Goal: Transaction & Acquisition: Purchase product/service

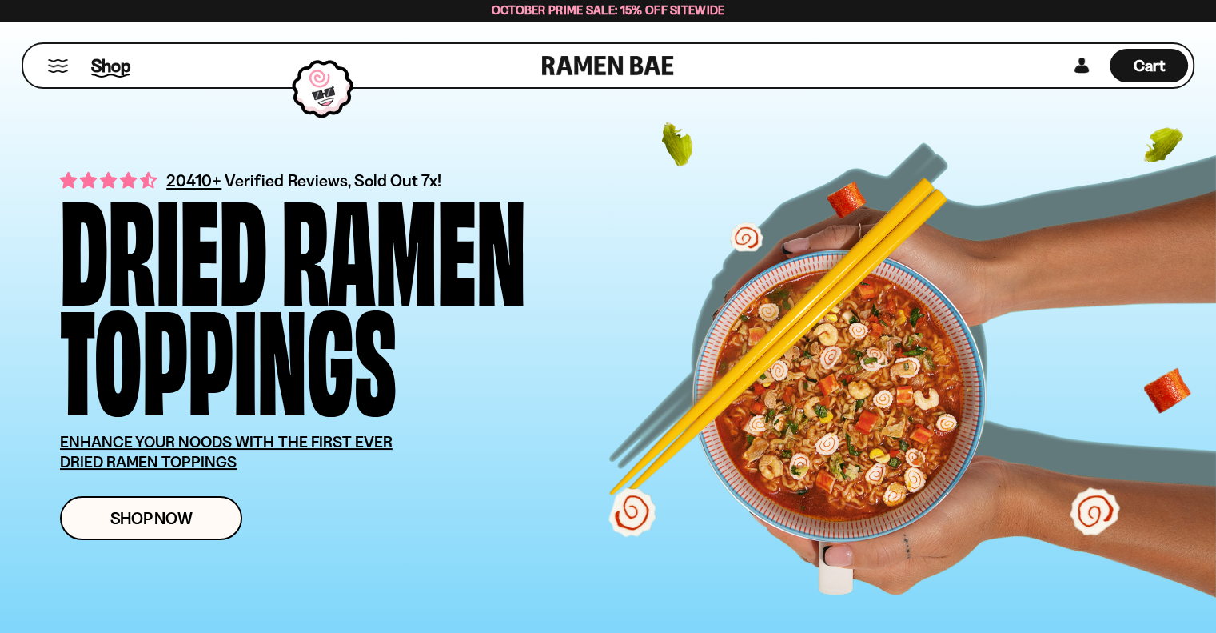
click at [116, 65] on span "Shop" at bounding box center [110, 66] width 39 height 24
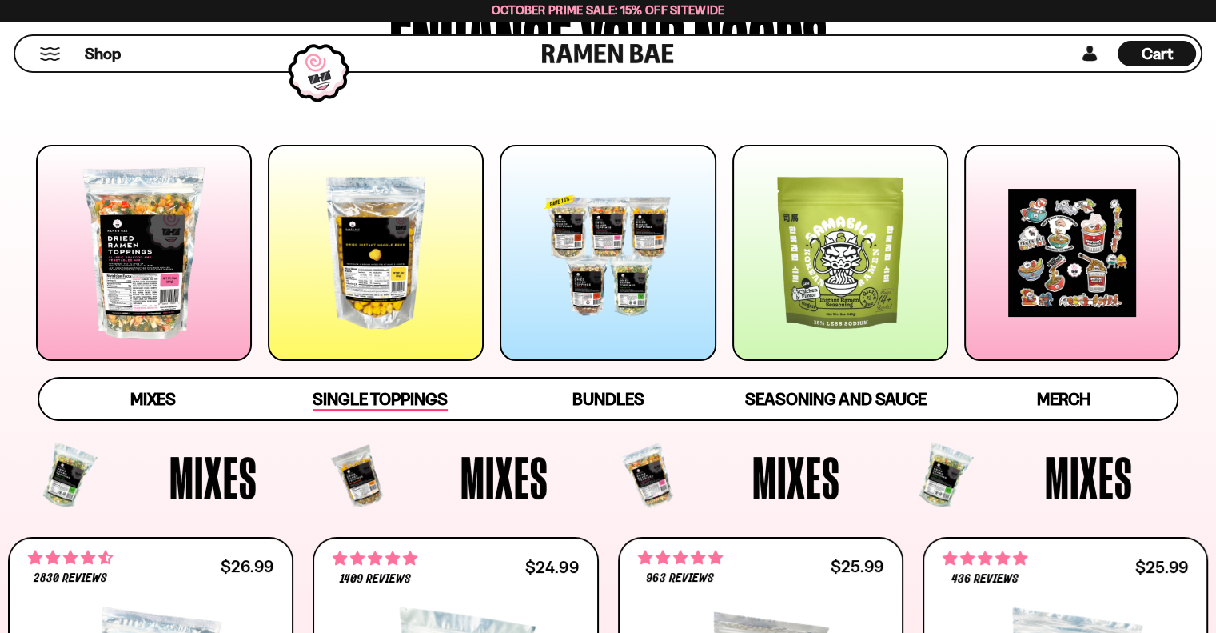
scroll to position [190, 0]
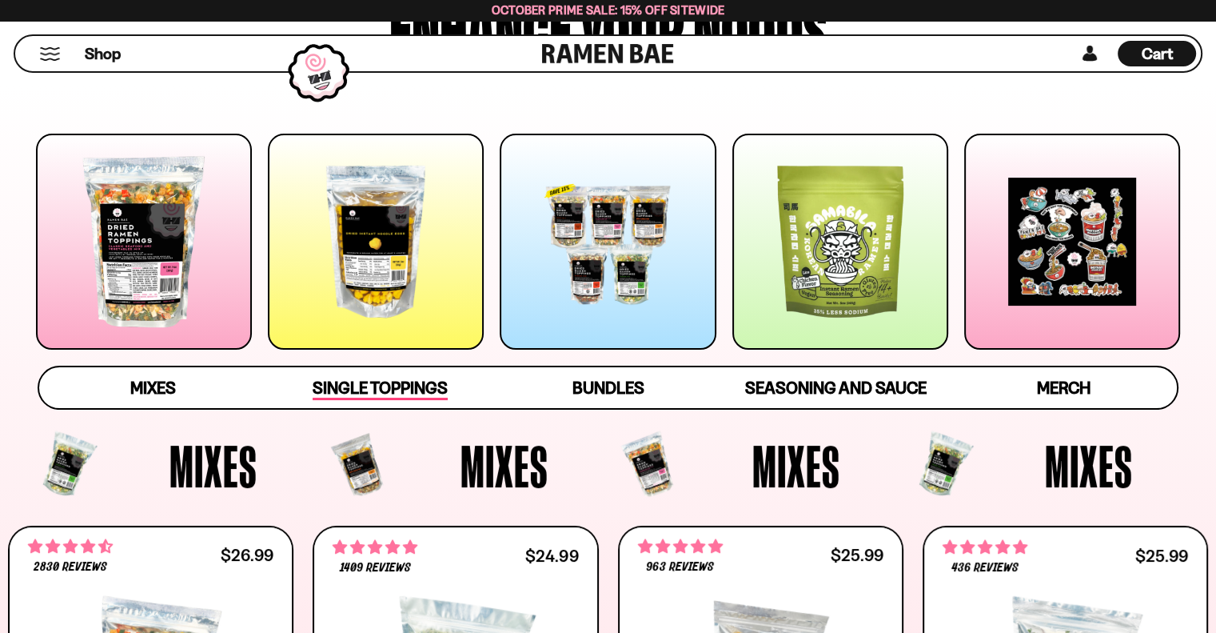
click at [358, 380] on span "Single Toppings" at bounding box center [380, 388] width 135 height 22
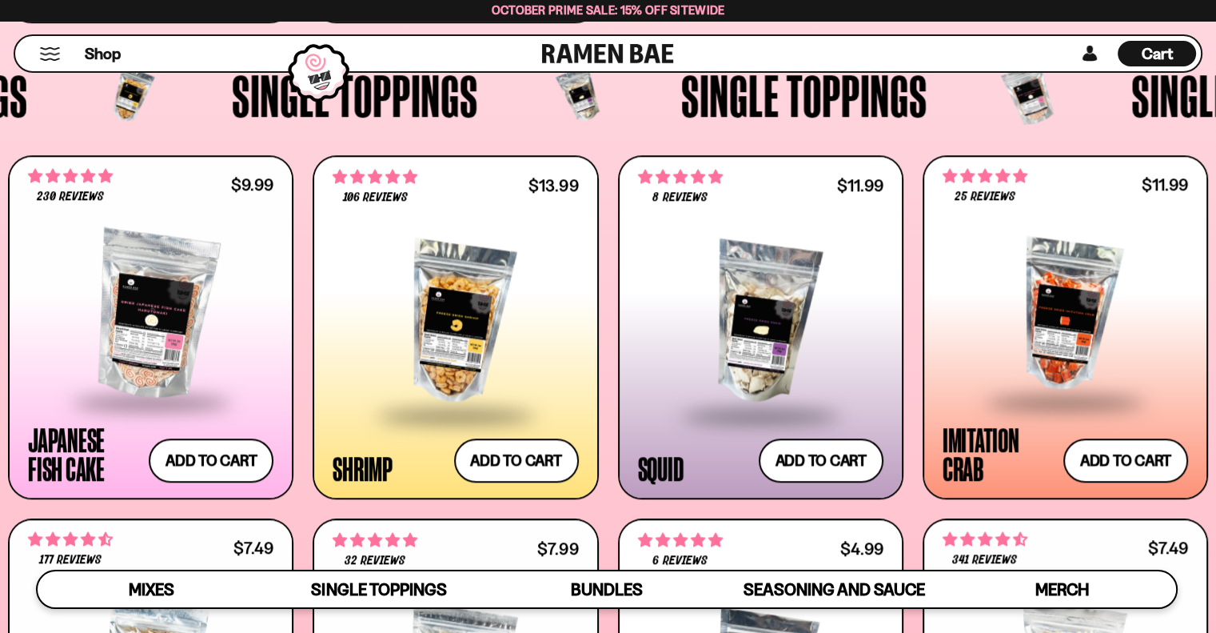
scroll to position [1401, 0]
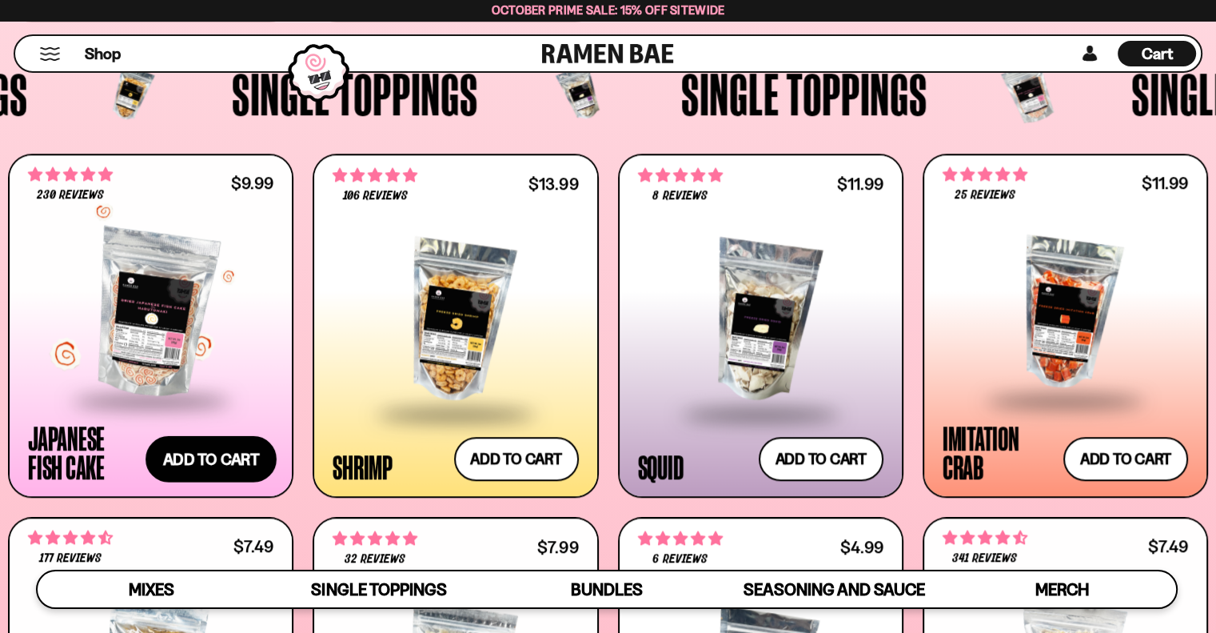
click at [254, 450] on button "Add to cart Add ― Regular price $9.99 Regular price Sale price $9.99 Unit price…" at bounding box center [211, 459] width 131 height 46
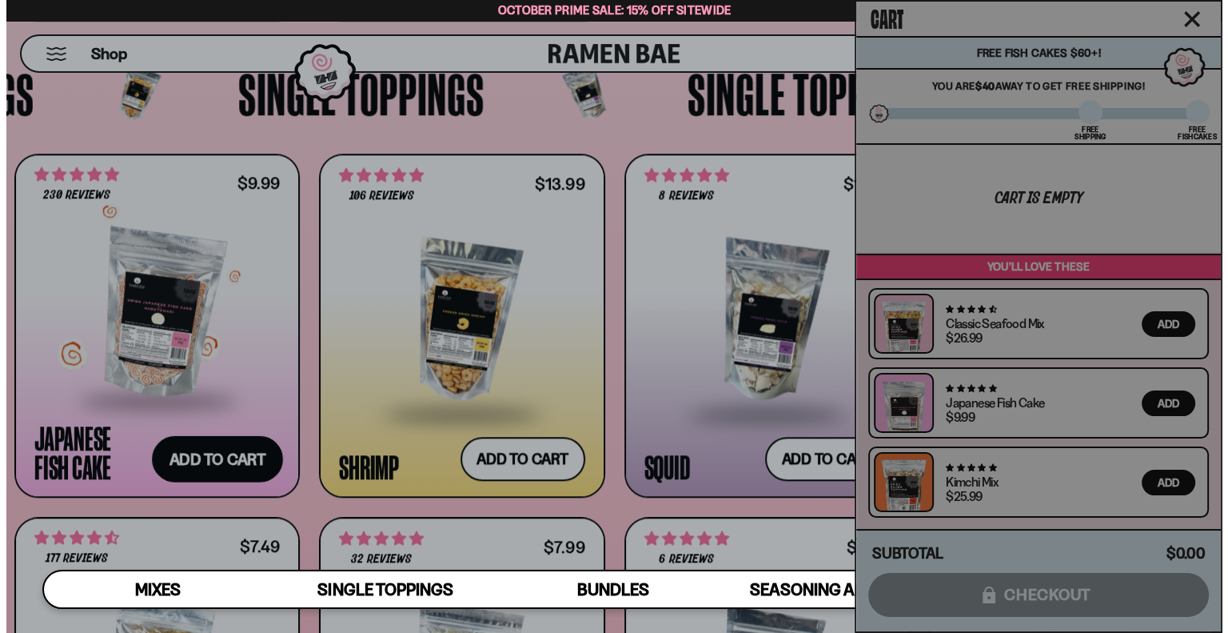
scroll to position [1407, 0]
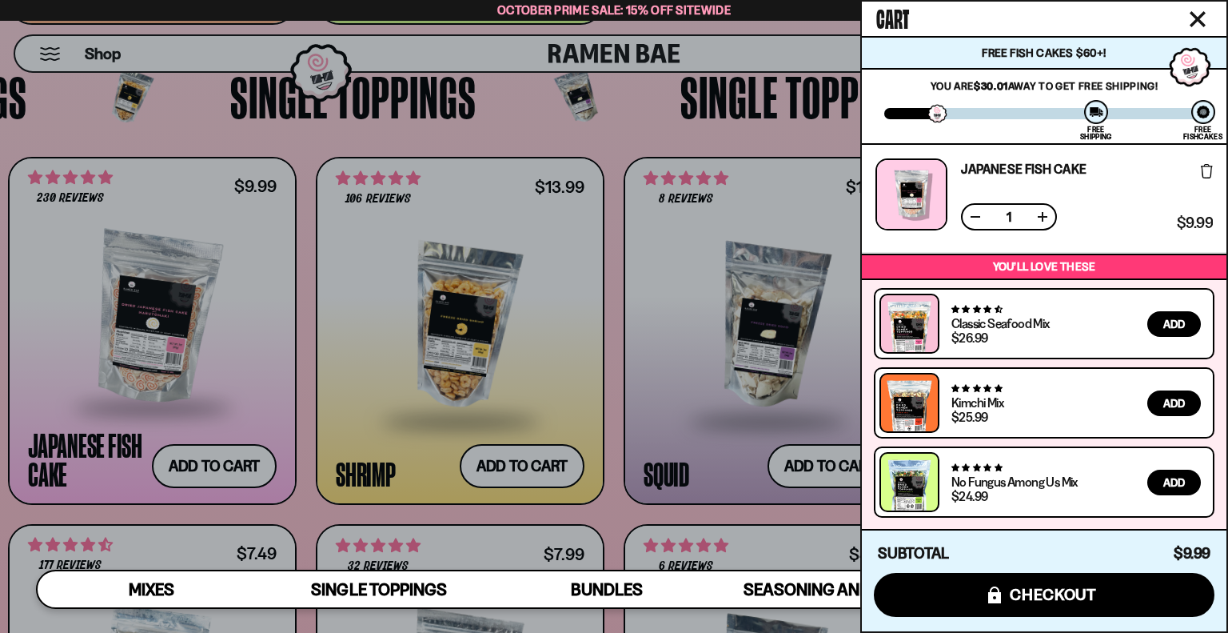
click at [1195, 13] on icon "Close cart" at bounding box center [1198, 19] width 16 height 16
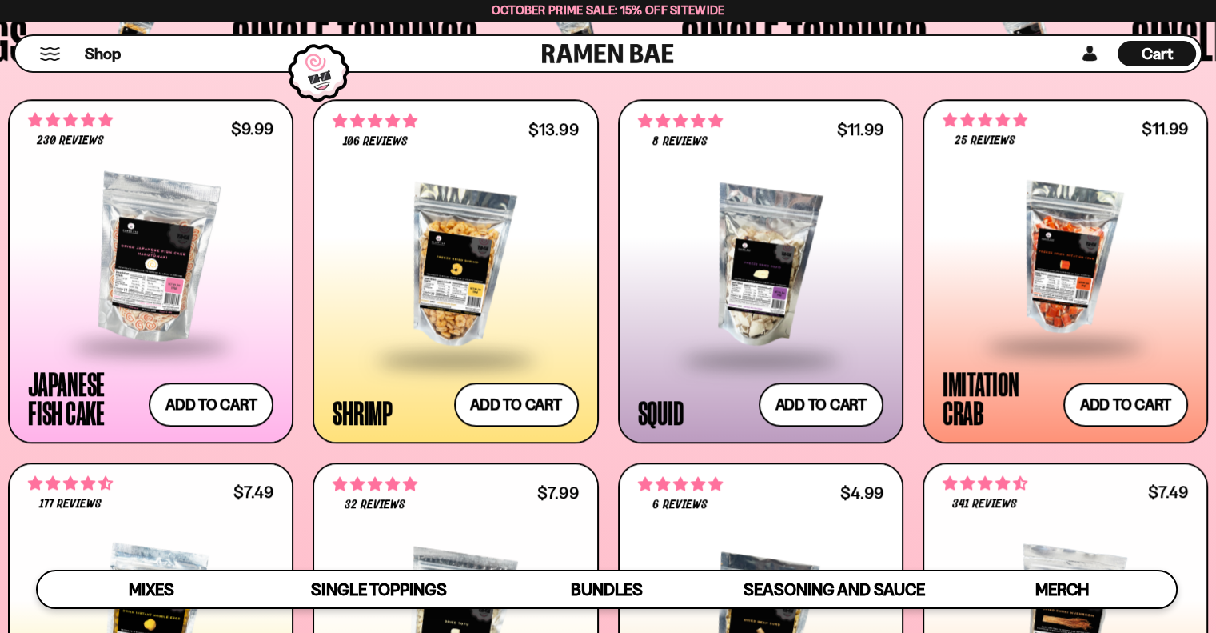
scroll to position [1427, 0]
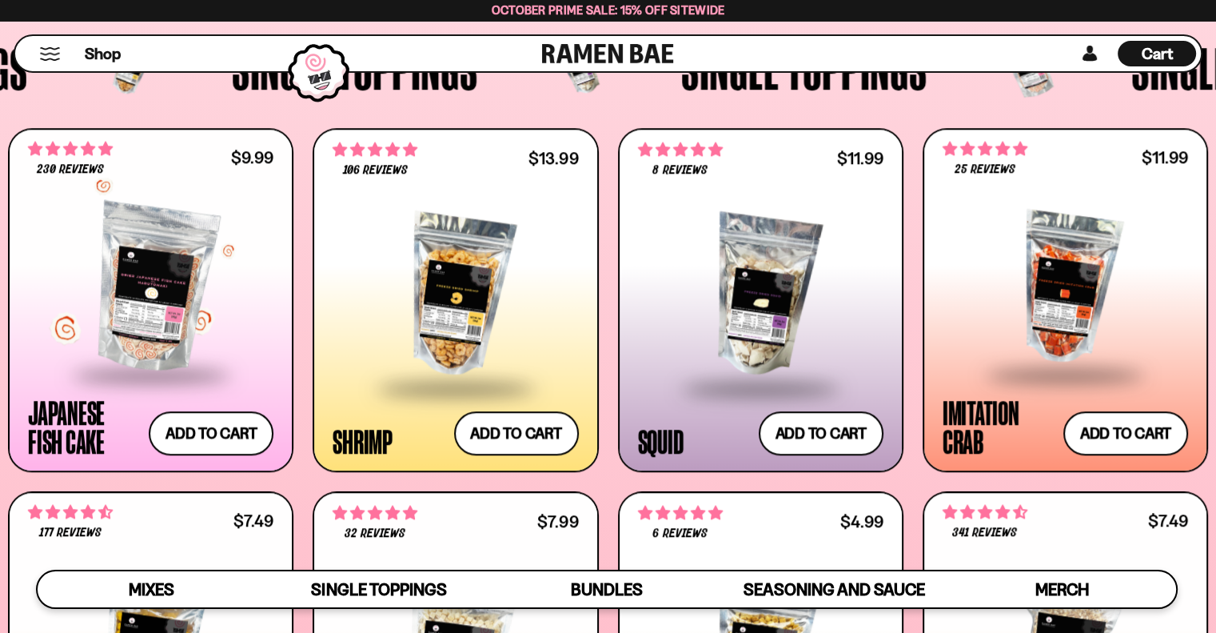
click at [119, 262] on div at bounding box center [151, 288] width 246 height 170
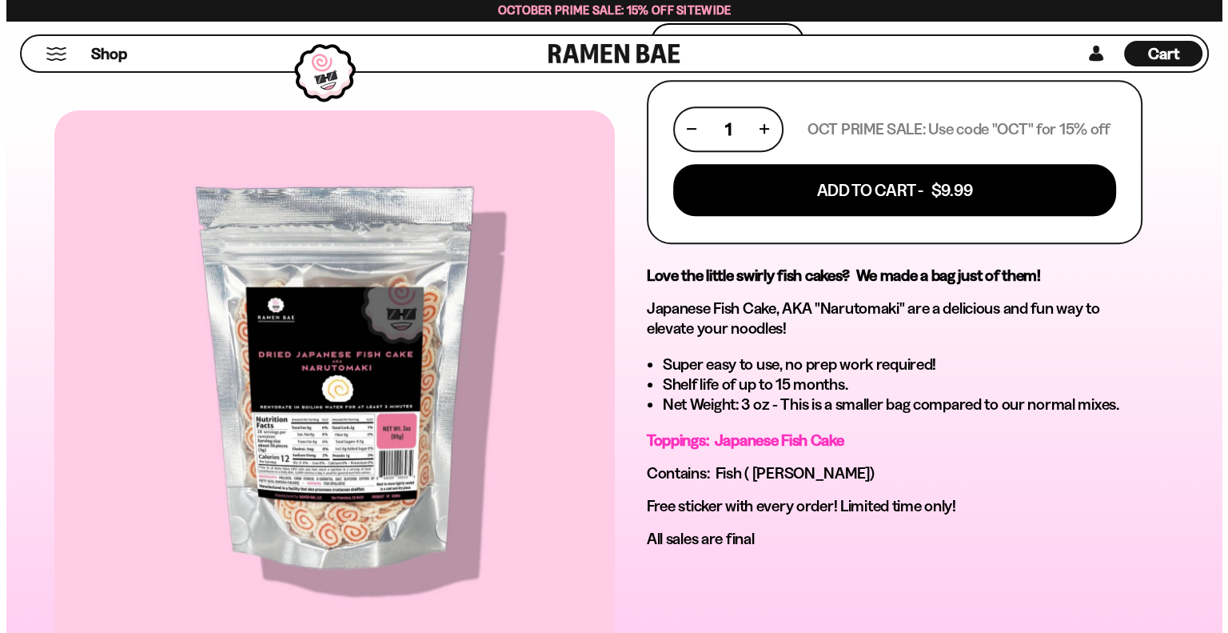
scroll to position [745, 0]
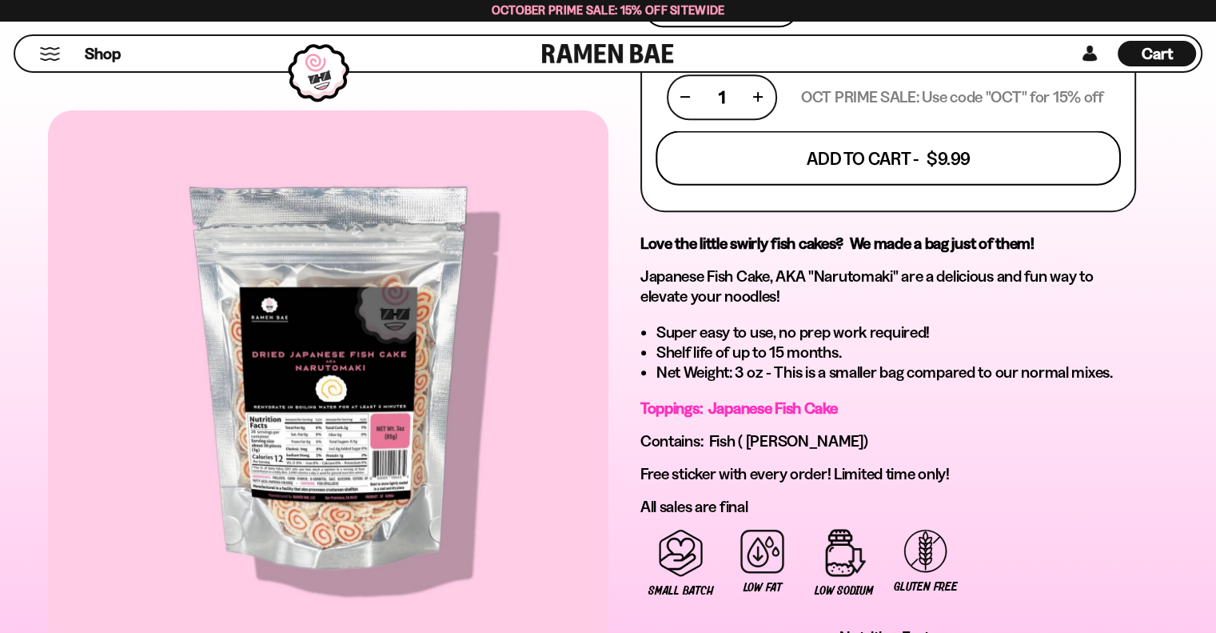
click at [983, 145] on button "Add To Cart - $9.99" at bounding box center [888, 157] width 465 height 54
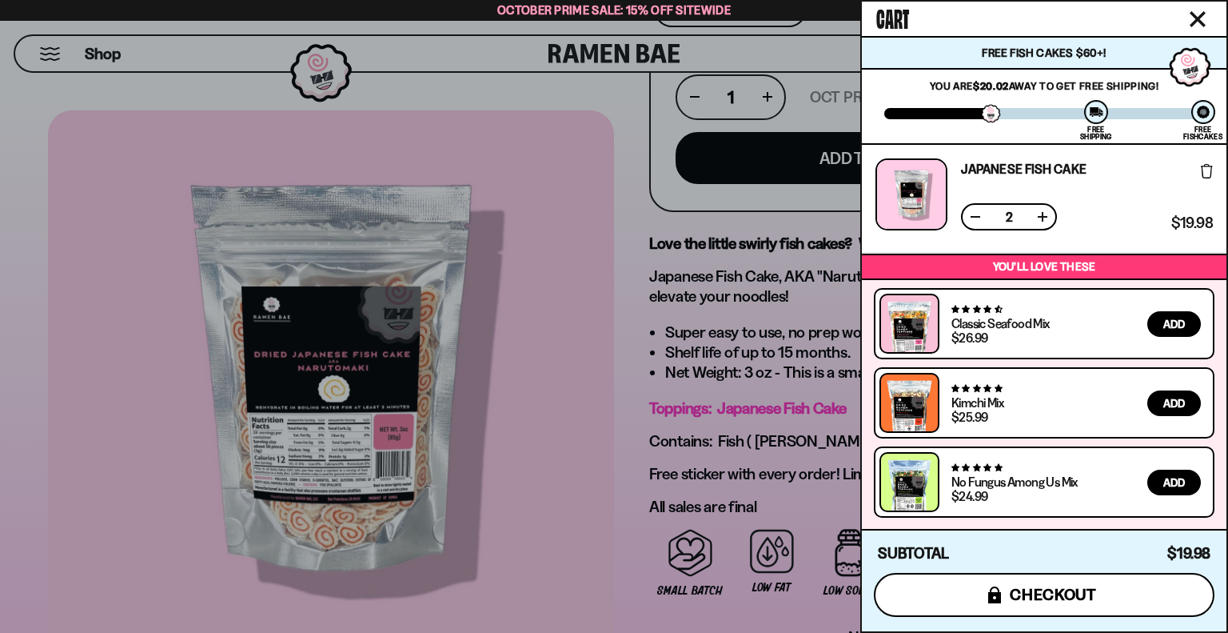
click at [1048, 589] on span "checkout" at bounding box center [1053, 594] width 87 height 18
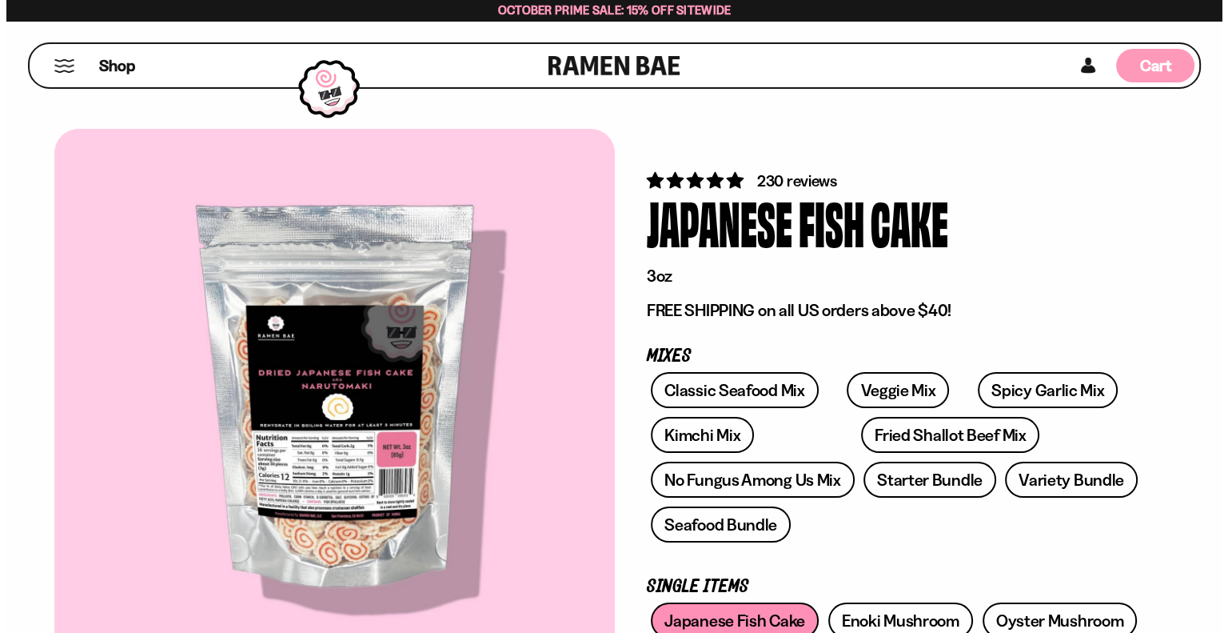
scroll to position [745, 0]
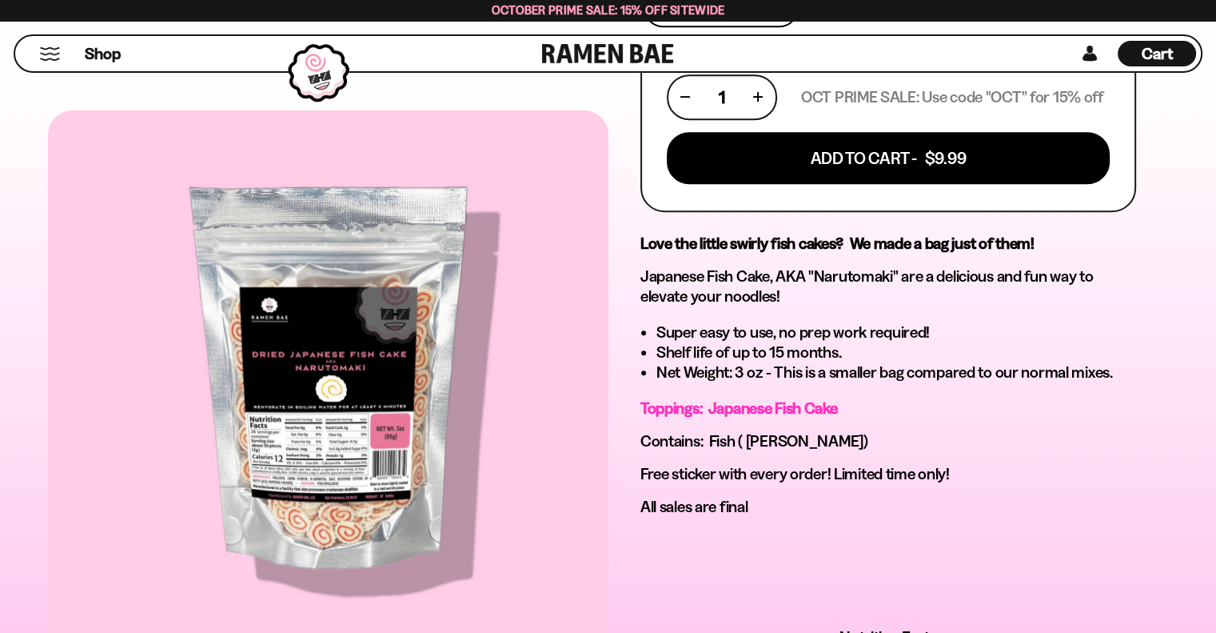
click at [1164, 75] on div "Shop Cart D0381C2F-513E-4F90-8A41-6F0A75DCBAAA" at bounding box center [608, 54] width 1216 height 66
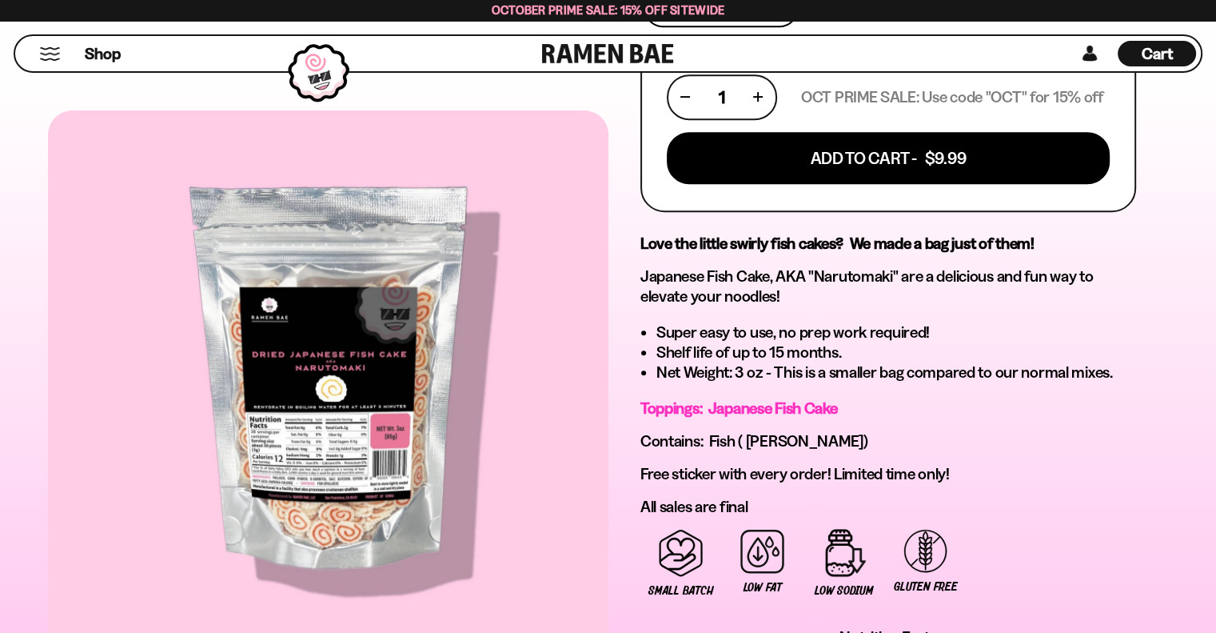
click at [1155, 56] on span "Cart" at bounding box center [1157, 53] width 31 height 19
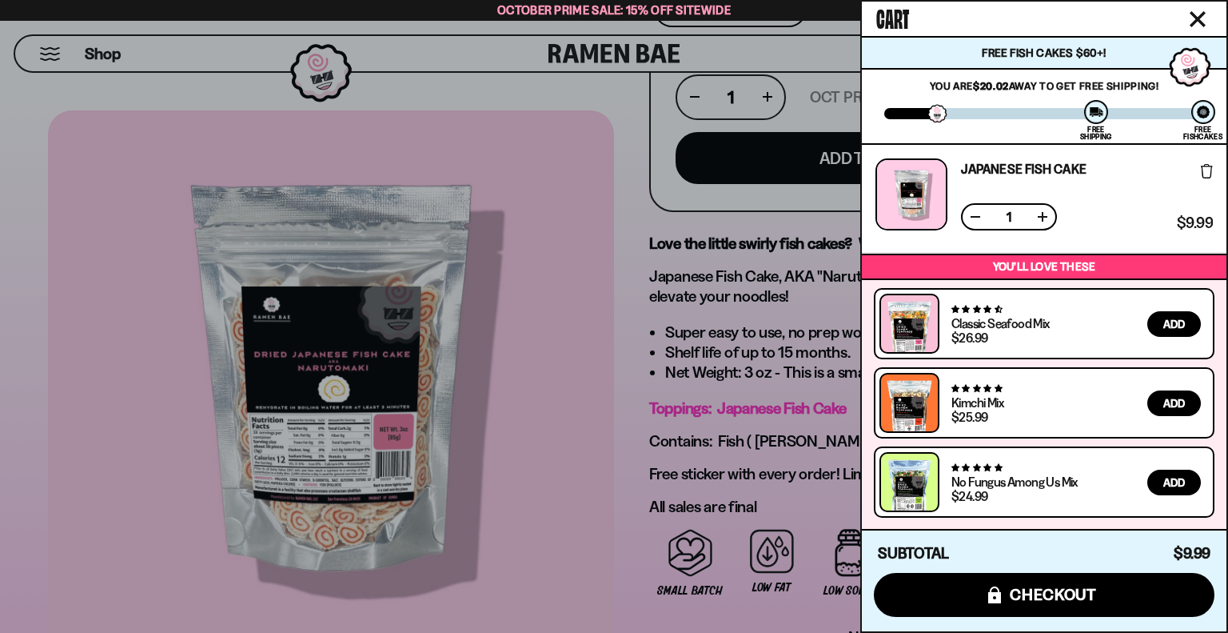
click at [1085, 51] on span "Free Fish Cakes $60+!" at bounding box center [1044, 53] width 124 height 14
click at [1079, 50] on span "Free Fish Cakes $60+!" at bounding box center [1044, 53] width 124 height 14
click at [982, 210] on button at bounding box center [976, 217] width 16 height 16
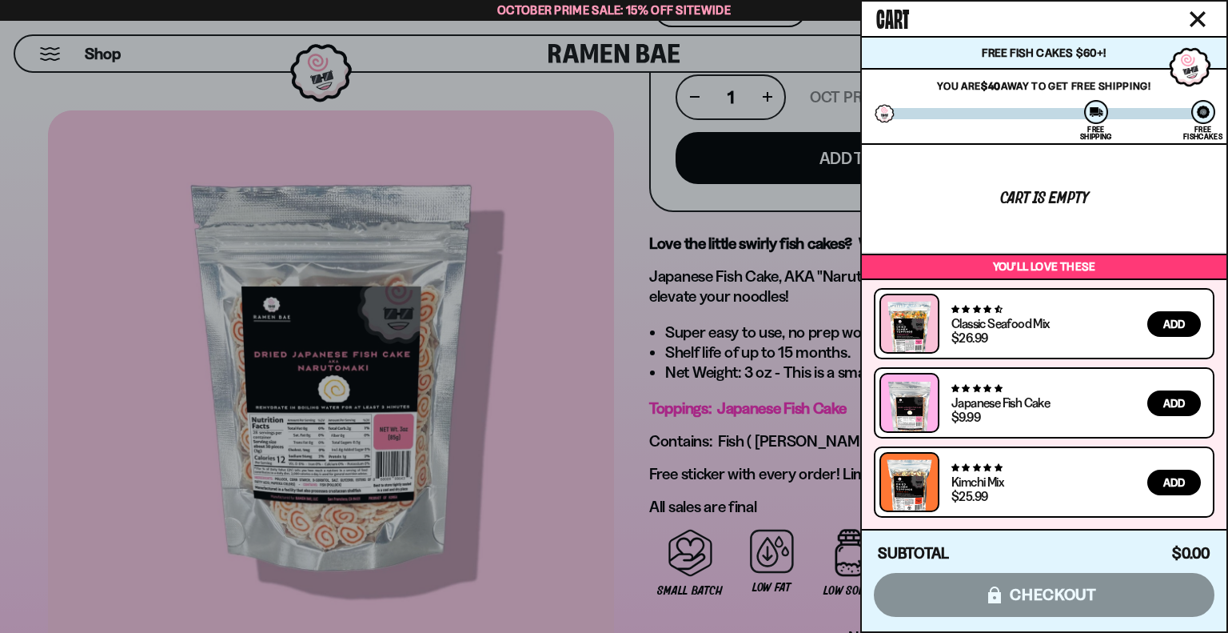
click at [1195, 11] on icon "Close cart" at bounding box center [1198, 19] width 16 height 16
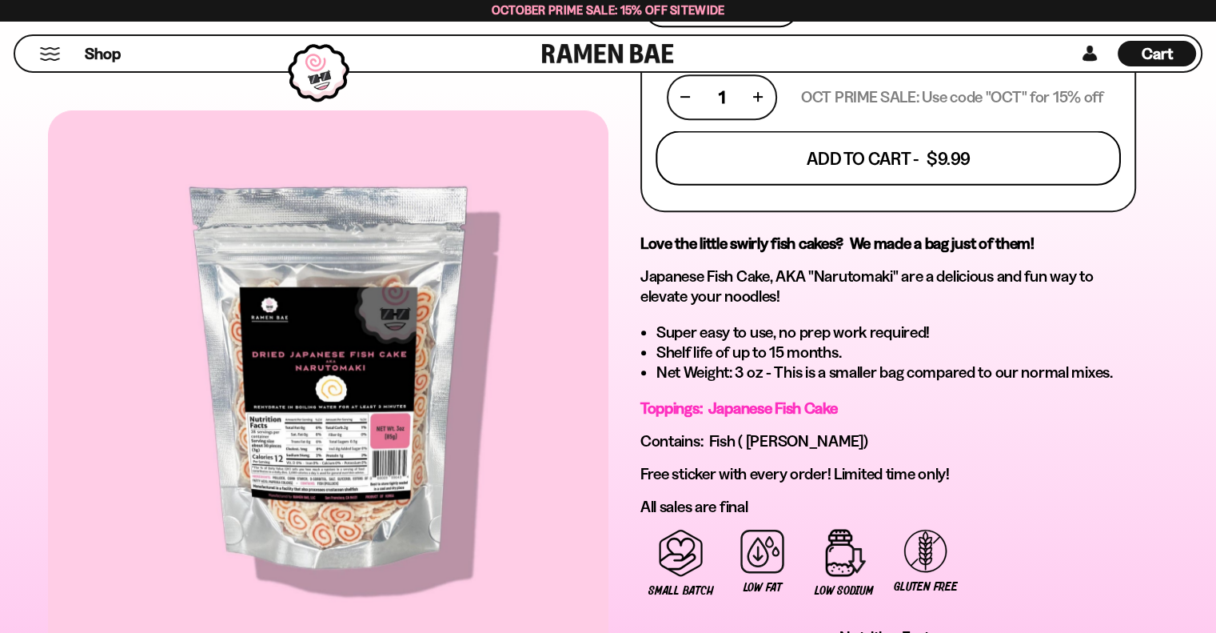
click at [822, 142] on button "Add To Cart - $9.99" at bounding box center [888, 157] width 465 height 54
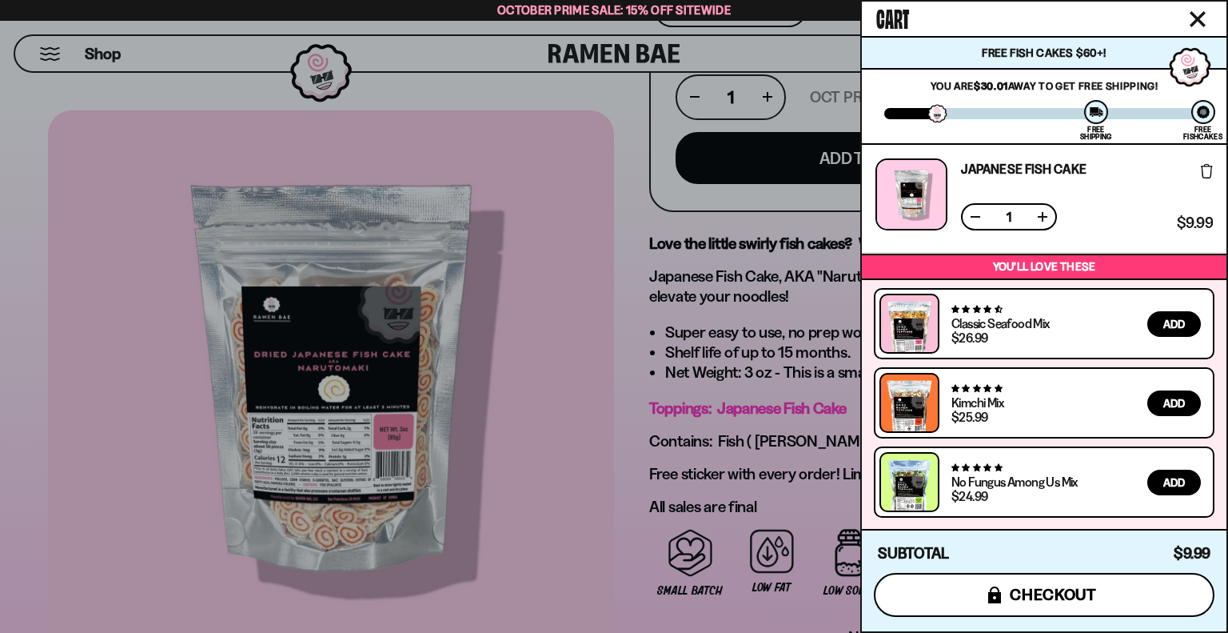
click at [1059, 595] on span "checkout" at bounding box center [1053, 594] width 87 height 18
